Goal: Find specific page/section: Find specific page/section

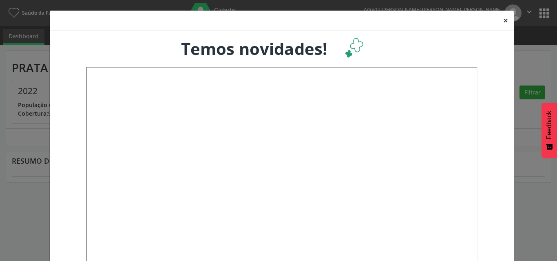
click at [502, 21] on button "×" at bounding box center [506, 21] width 16 height 20
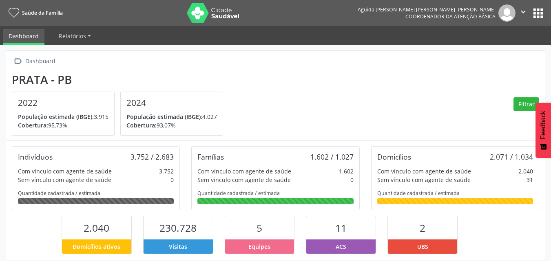
click at [541, 14] on button "apps" at bounding box center [538, 13] width 14 height 14
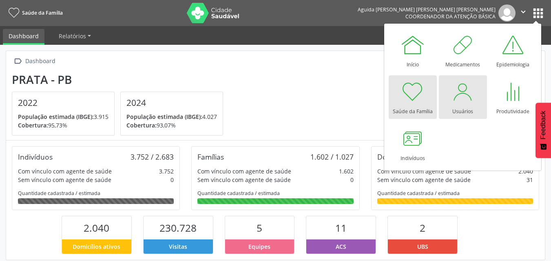
click at [474, 98] on div at bounding box center [463, 92] width 24 height 24
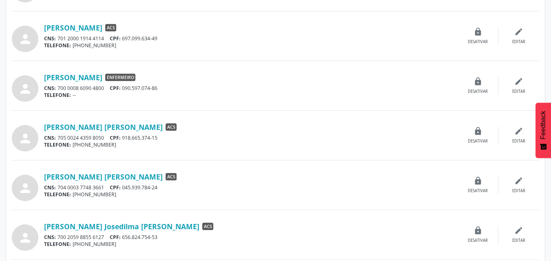
scroll to position [612, 0]
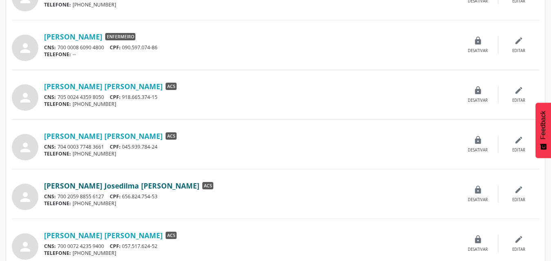
click at [91, 186] on link "[PERSON_NAME] Josedilma [PERSON_NAME]" at bounding box center [121, 185] width 155 height 9
